Goal: Find specific page/section: Find specific page/section

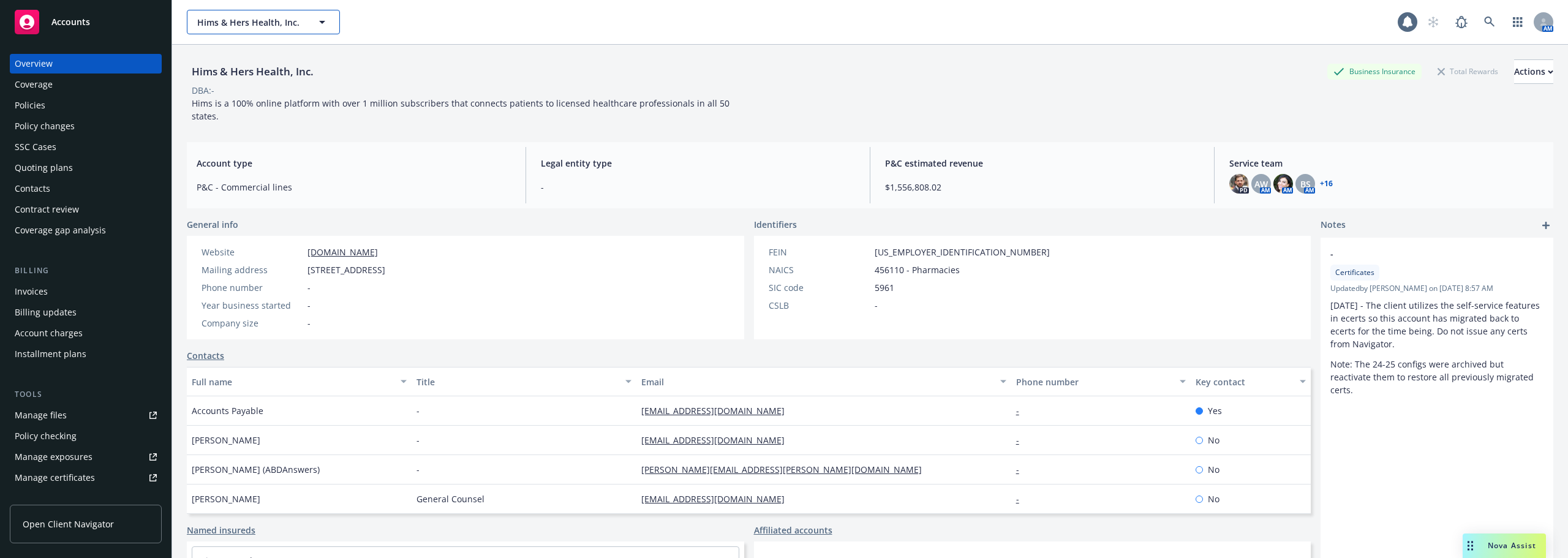
click at [310, 12] on button "Hims & Hers Health, Inc." at bounding box center [263, 22] width 153 height 25
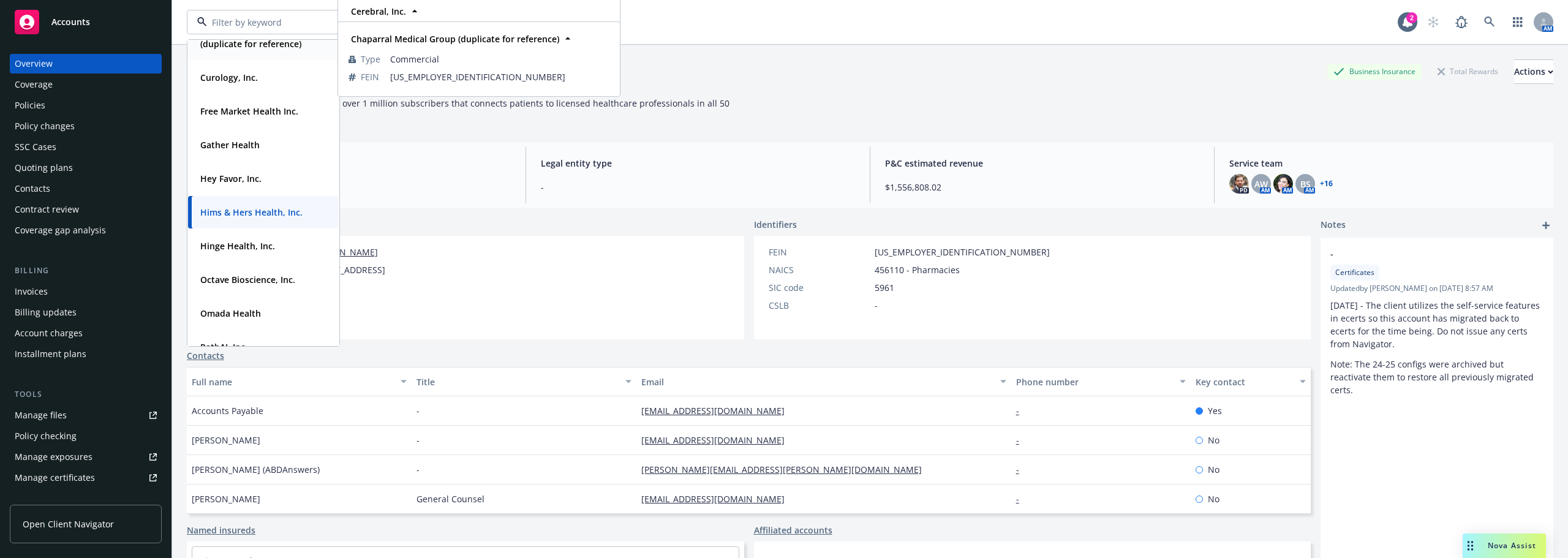
scroll to position [245, 0]
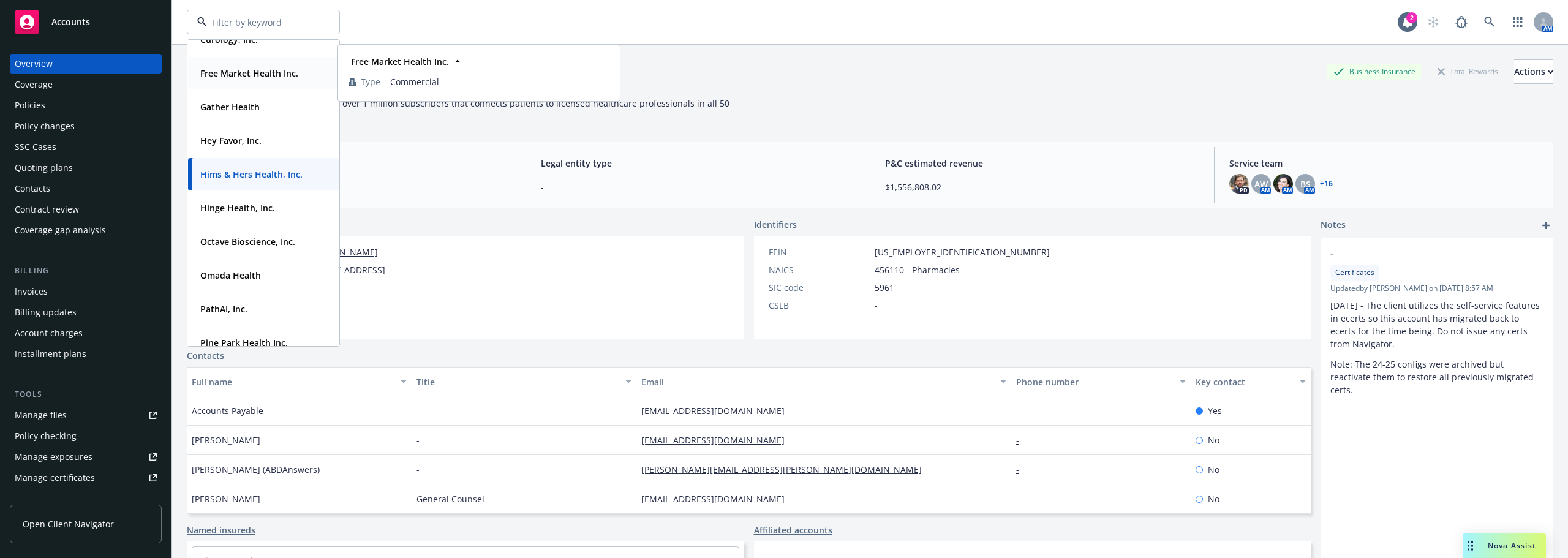
click at [246, 79] on strong "Free Market Health Inc." at bounding box center [249, 74] width 98 height 12
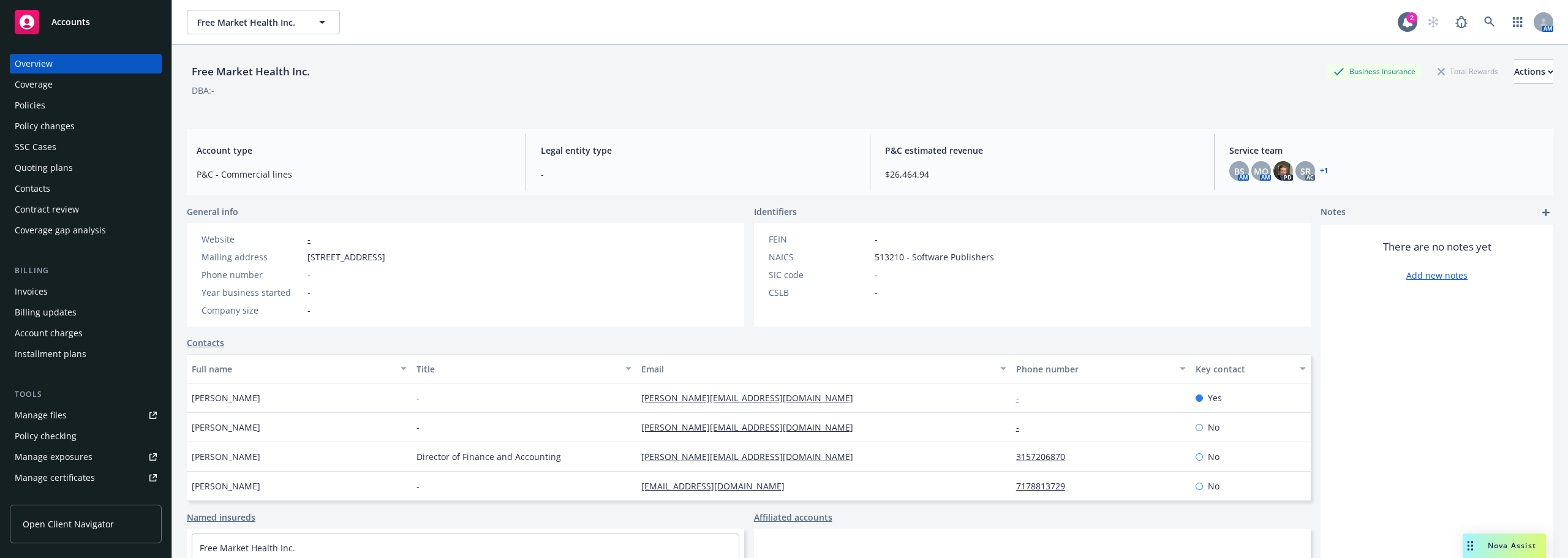
click at [64, 100] on div "Policies" at bounding box center [86, 105] width 142 height 20
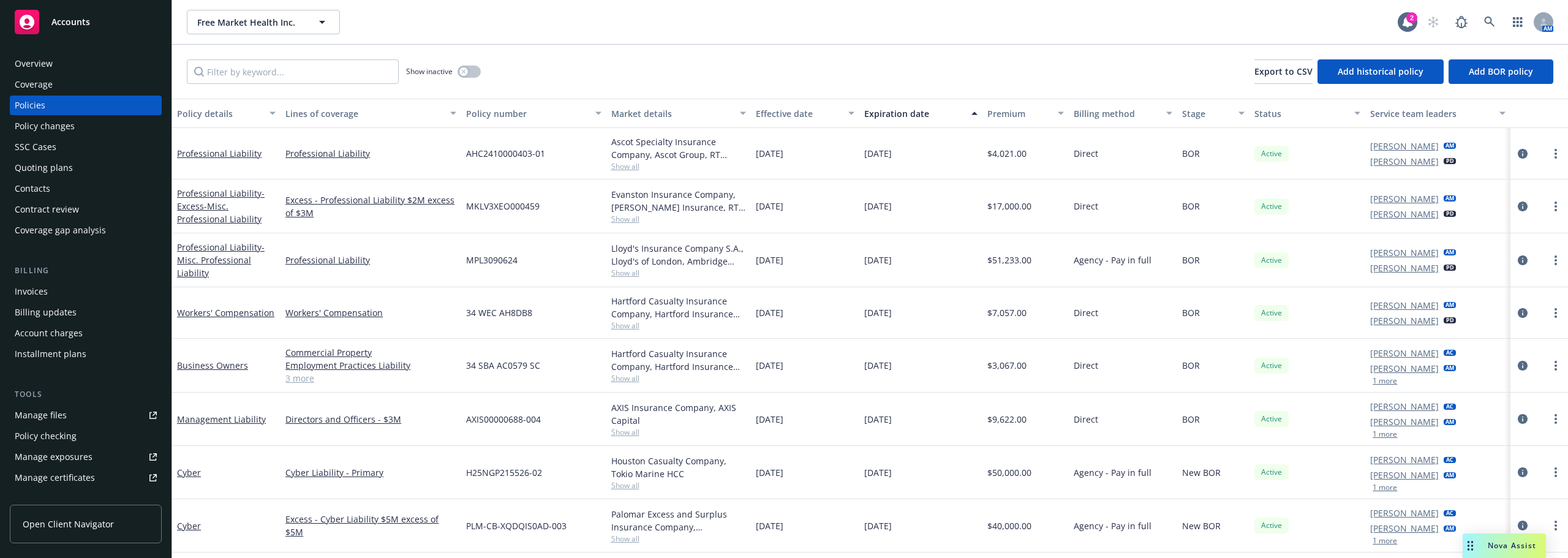
scroll to position [46, 0]
